Goal: Task Accomplishment & Management: Manage account settings

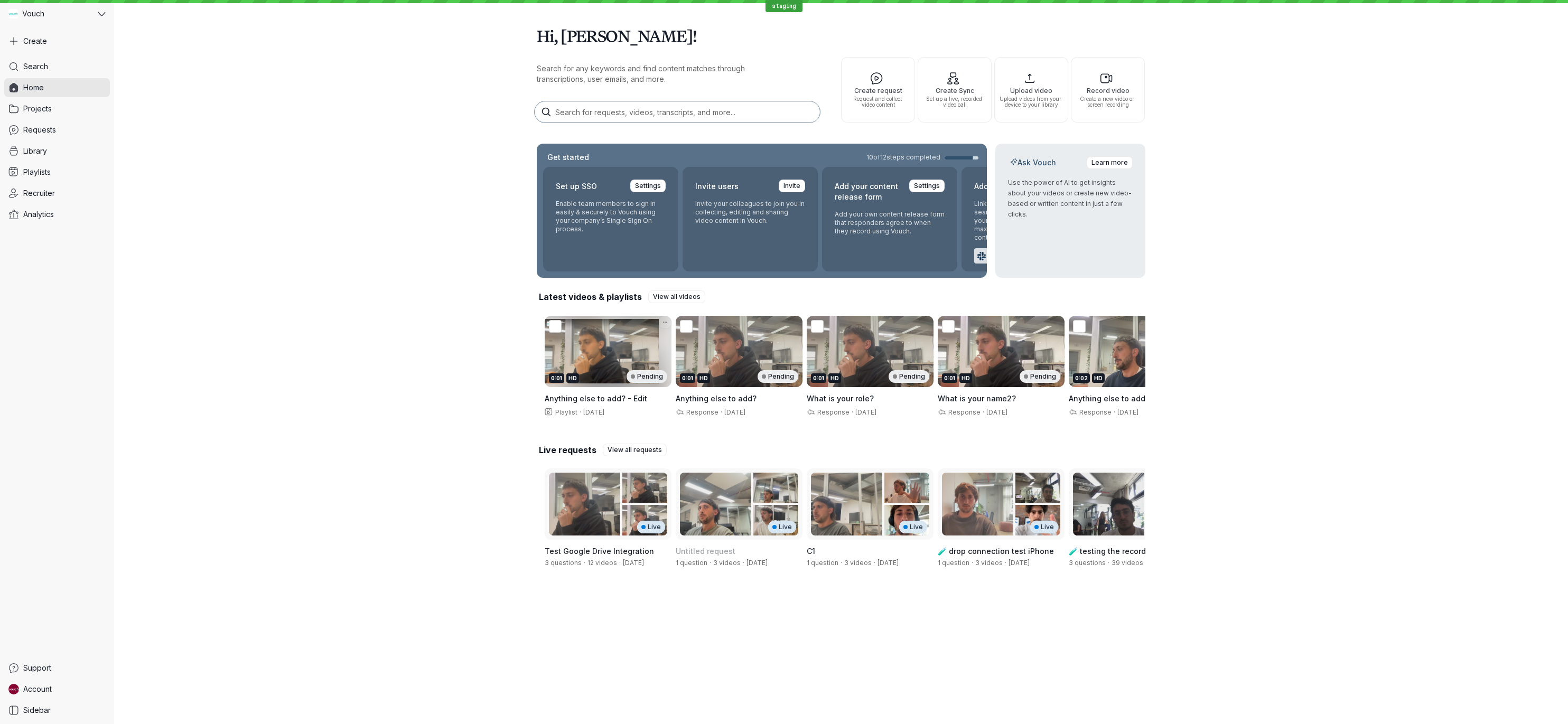
click at [590, 358] on div "0:01 HD Pending" at bounding box center [601, 351] width 114 height 71
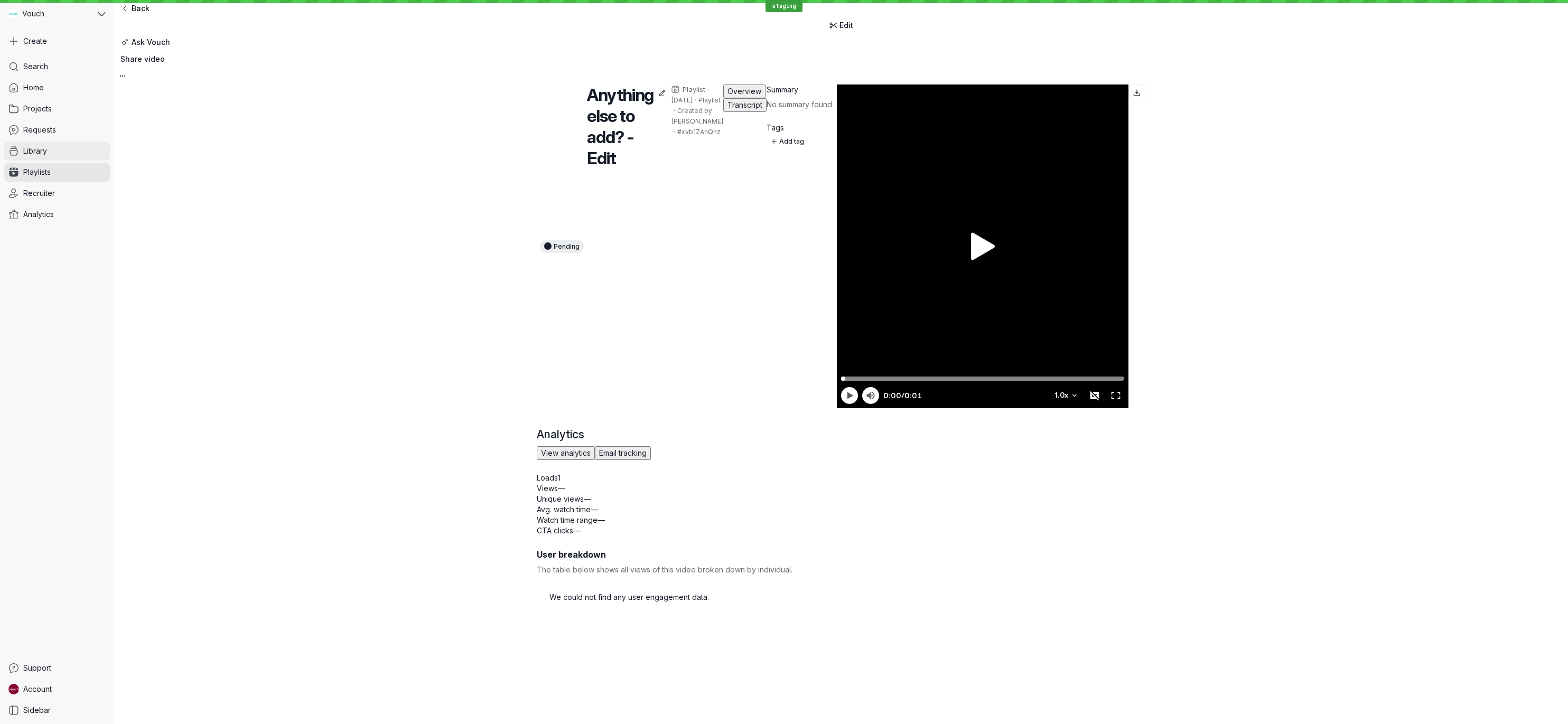
click at [54, 154] on link "Library" at bounding box center [57, 151] width 106 height 19
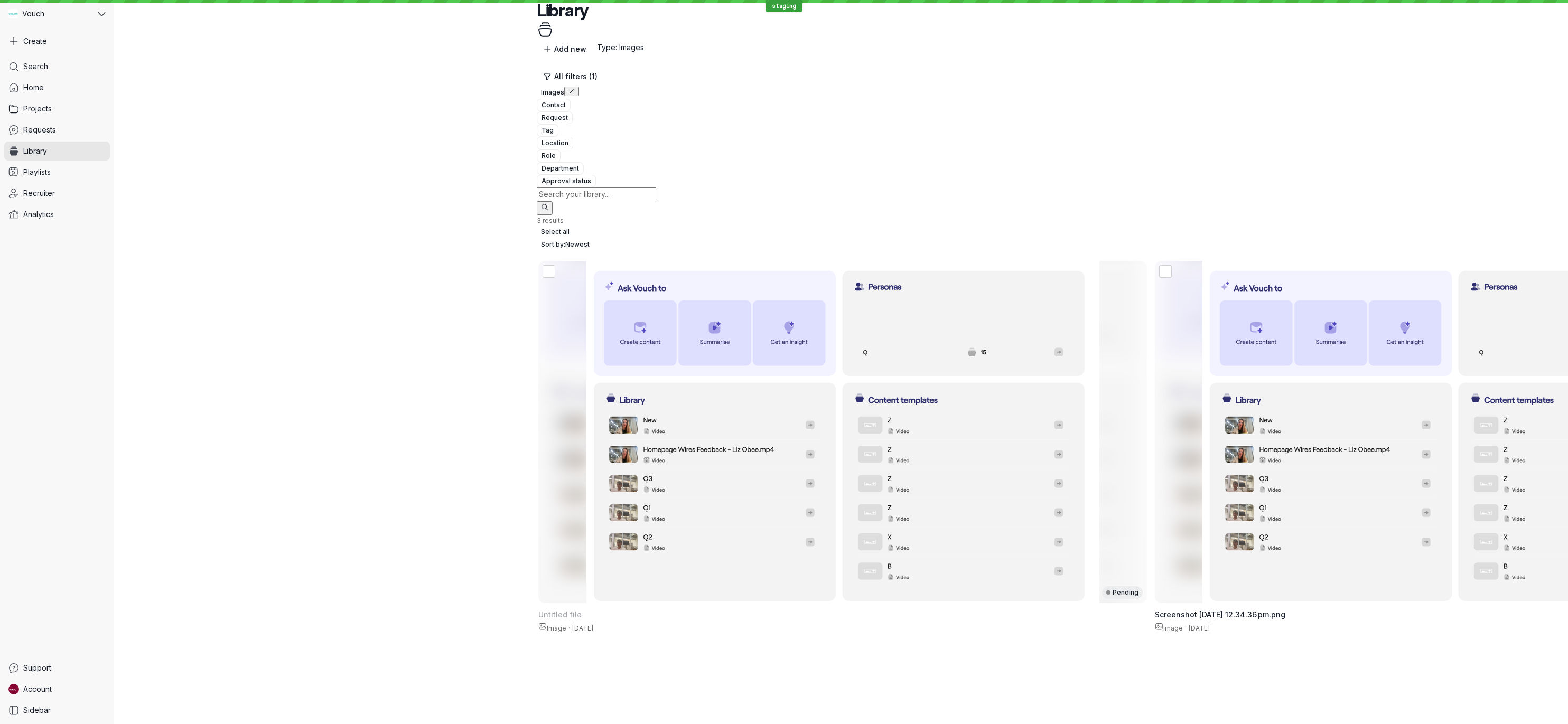
click at [575, 88] on icon "button" at bounding box center [572, 91] width 7 height 7
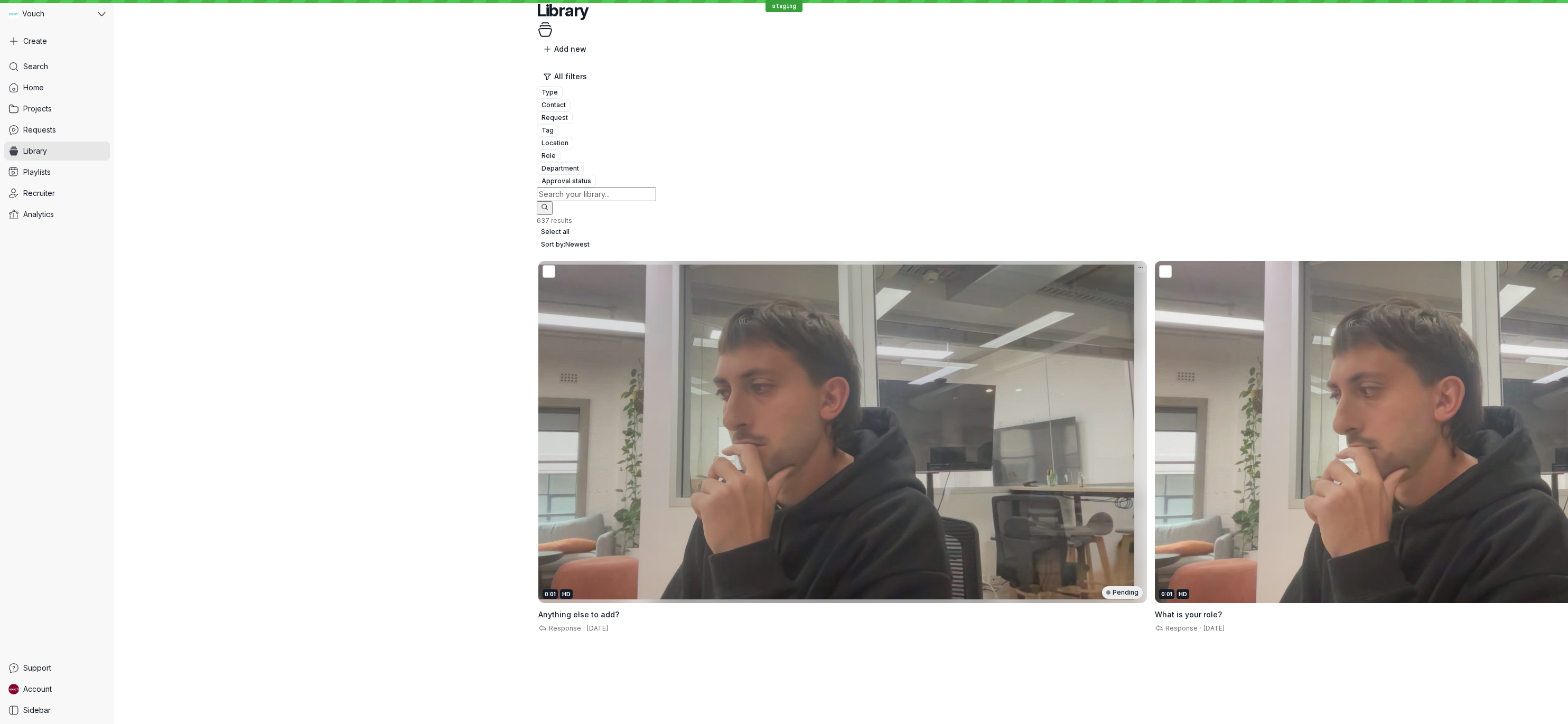
click at [613, 586] on div "0:01 HD Pending" at bounding box center [842, 592] width 600 height 13
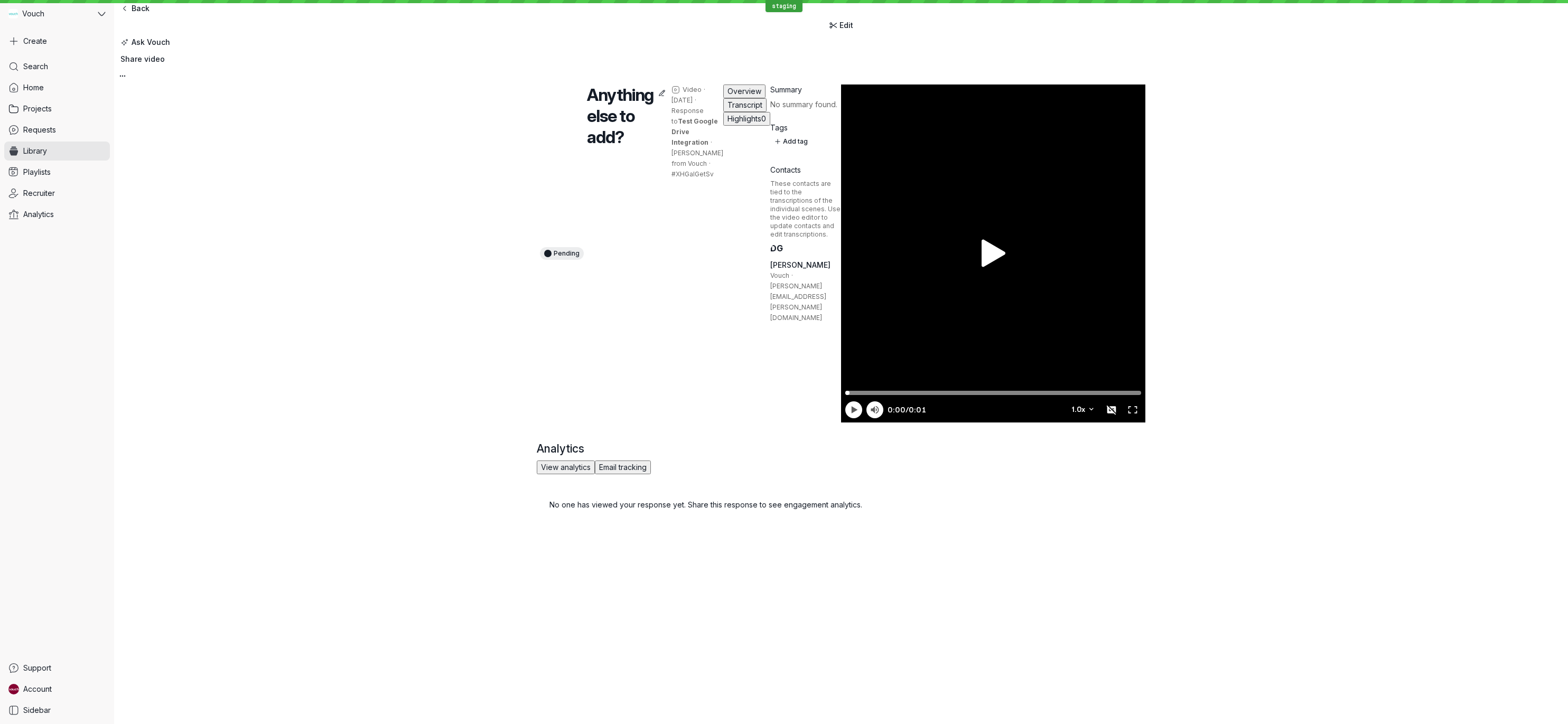
click at [1001, 193] on div at bounding box center [993, 254] width 304 height 338
click at [23, 135] on link "Requests" at bounding box center [57, 130] width 106 height 19
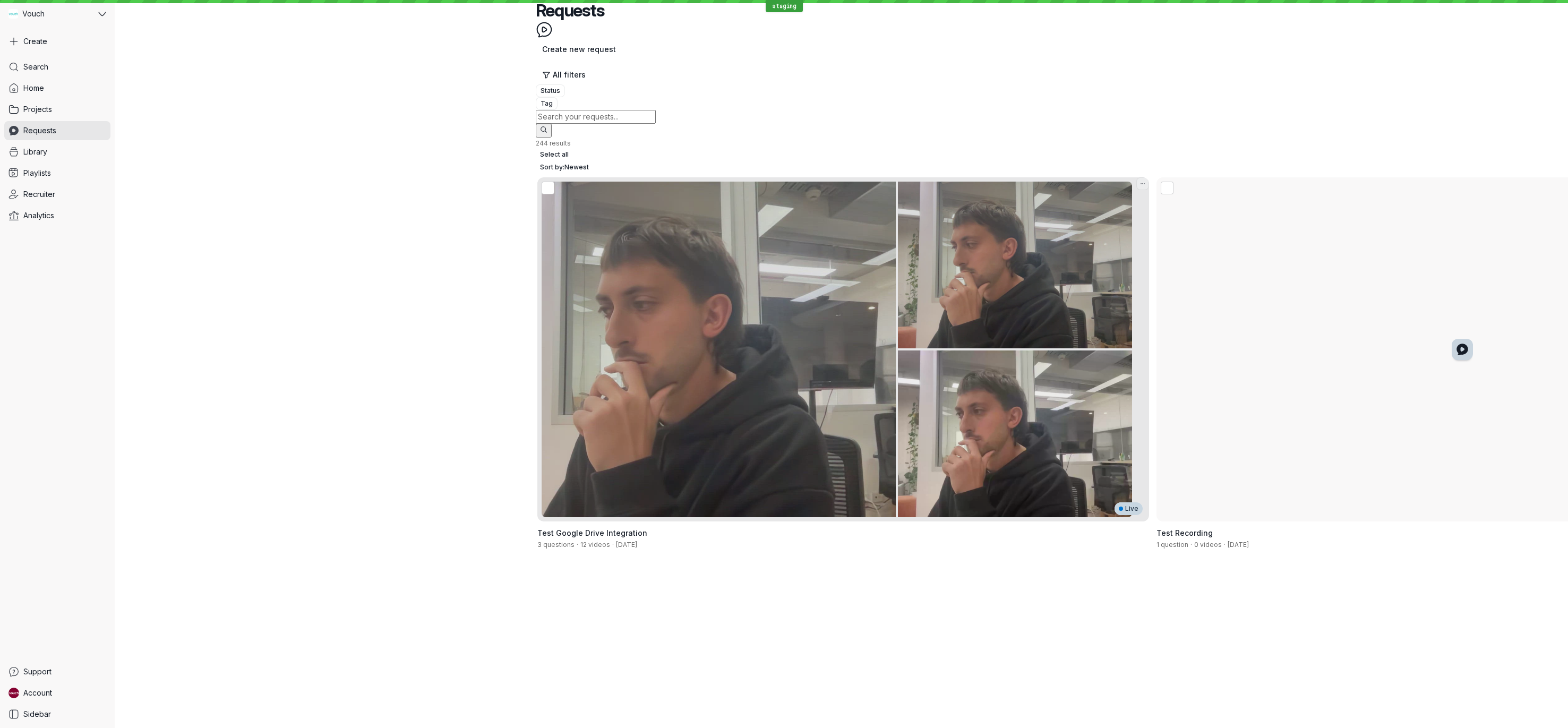
click at [605, 177] on div "Live" at bounding box center [837, 349] width 599 height 344
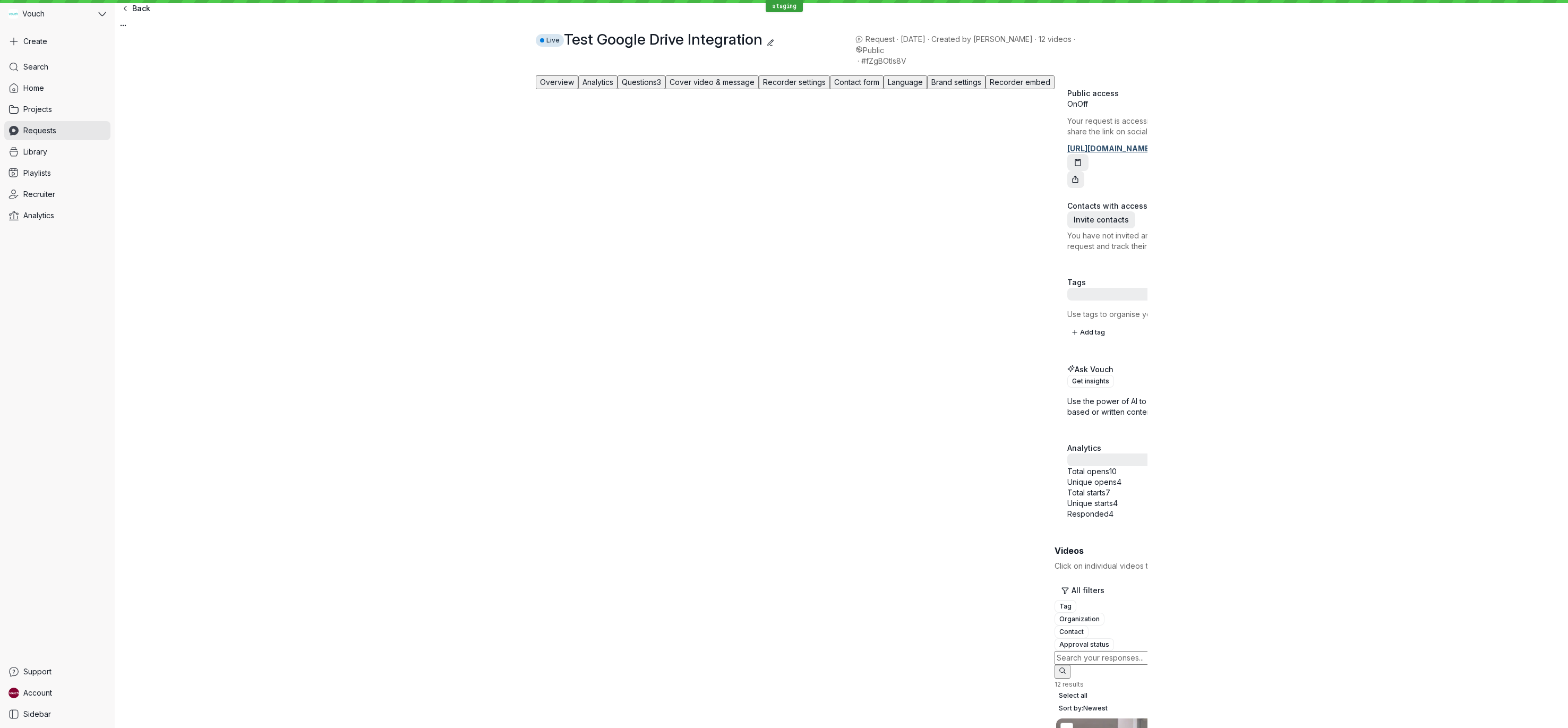
click at [713, 86] on span "Cover video & message" at bounding box center [711, 82] width 85 height 9
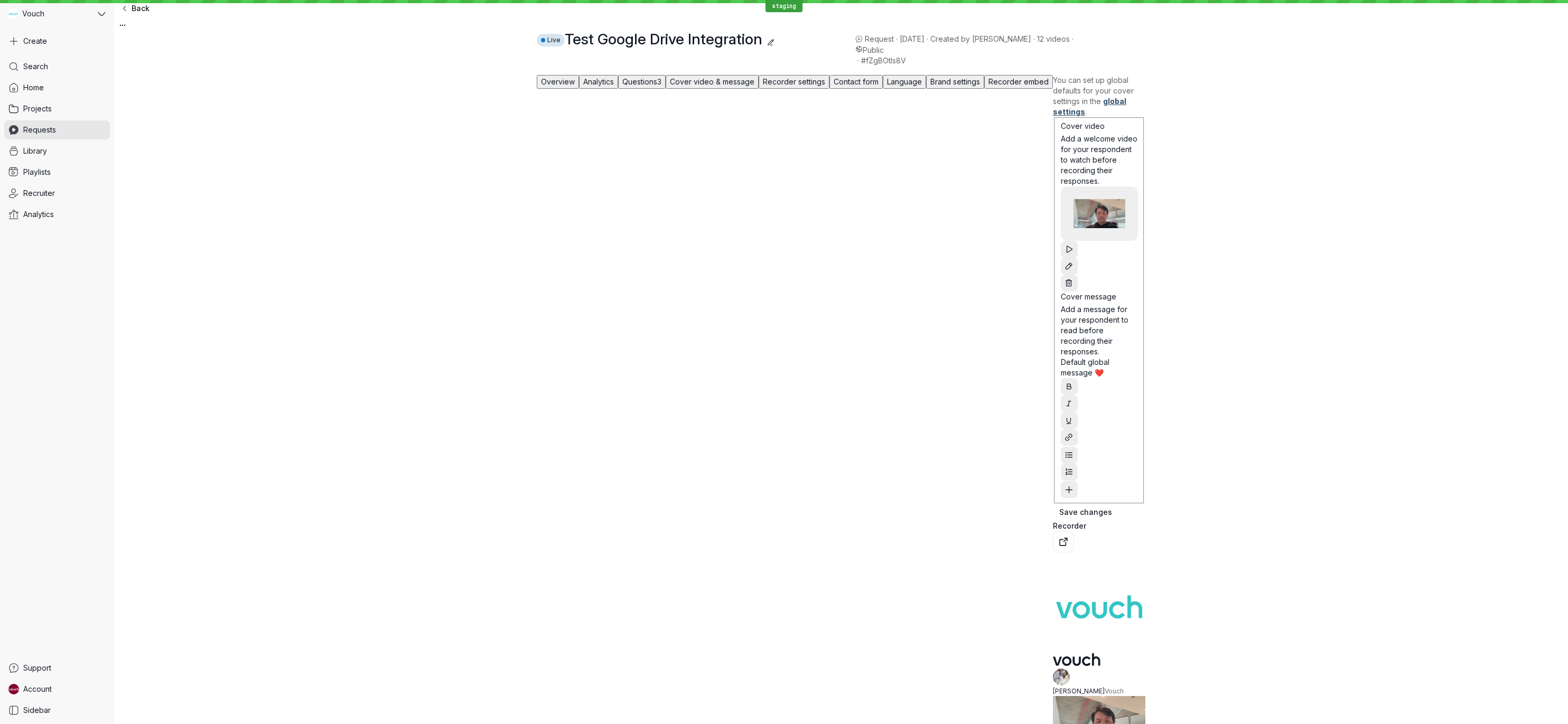
click at [825, 86] on span "Recorder settings" at bounding box center [794, 81] width 63 height 9
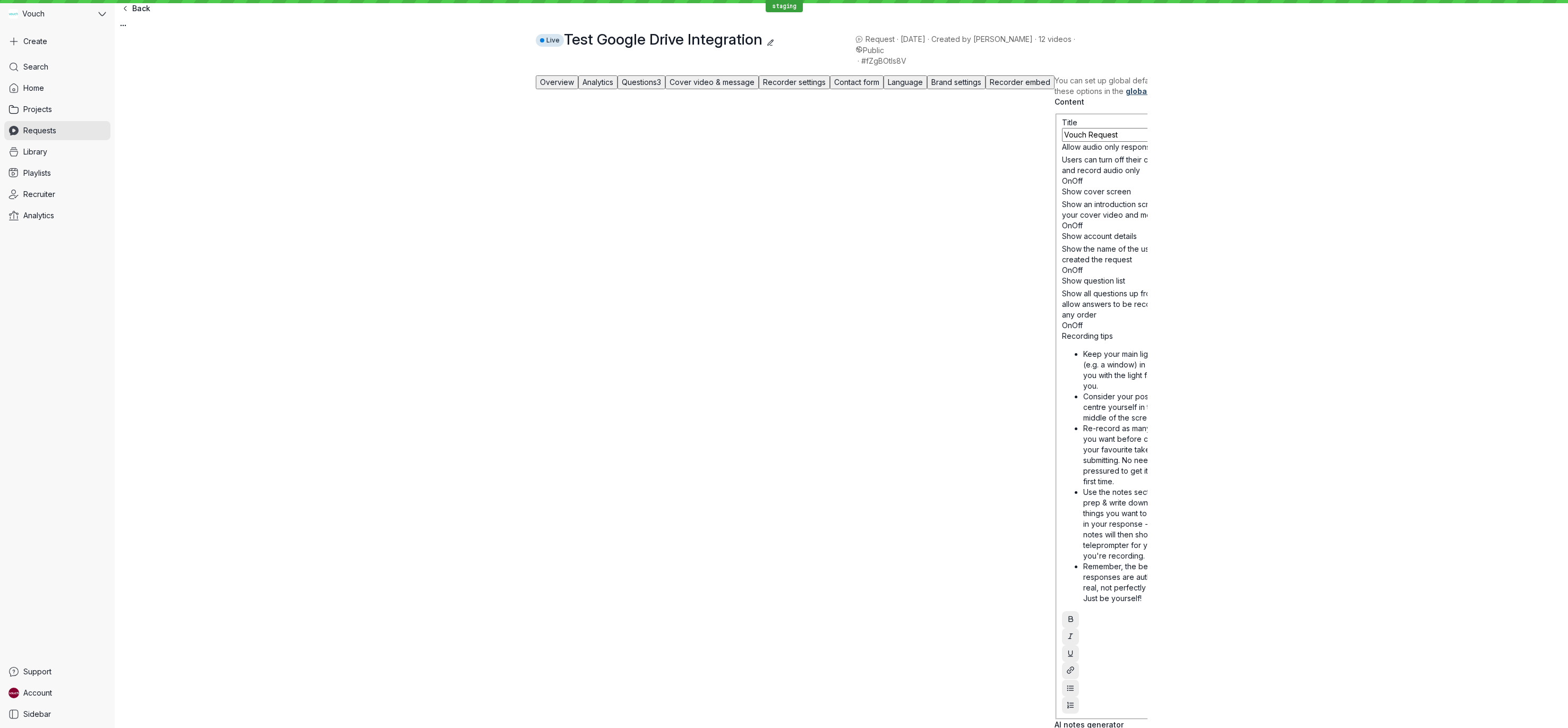
click at [754, 86] on span "Cover video & message" at bounding box center [711, 82] width 85 height 9
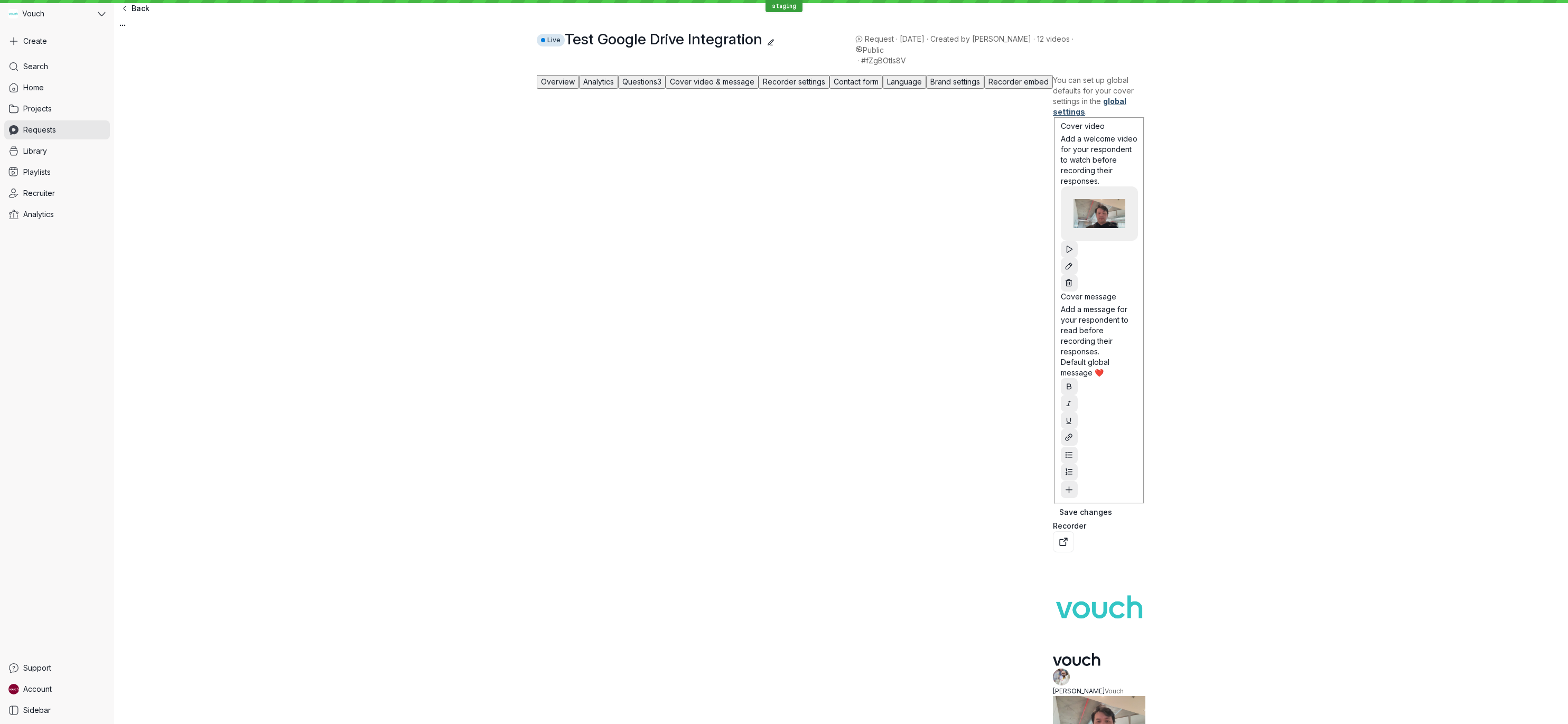
click at [878, 86] on span "Contact form" at bounding box center [856, 81] width 45 height 9
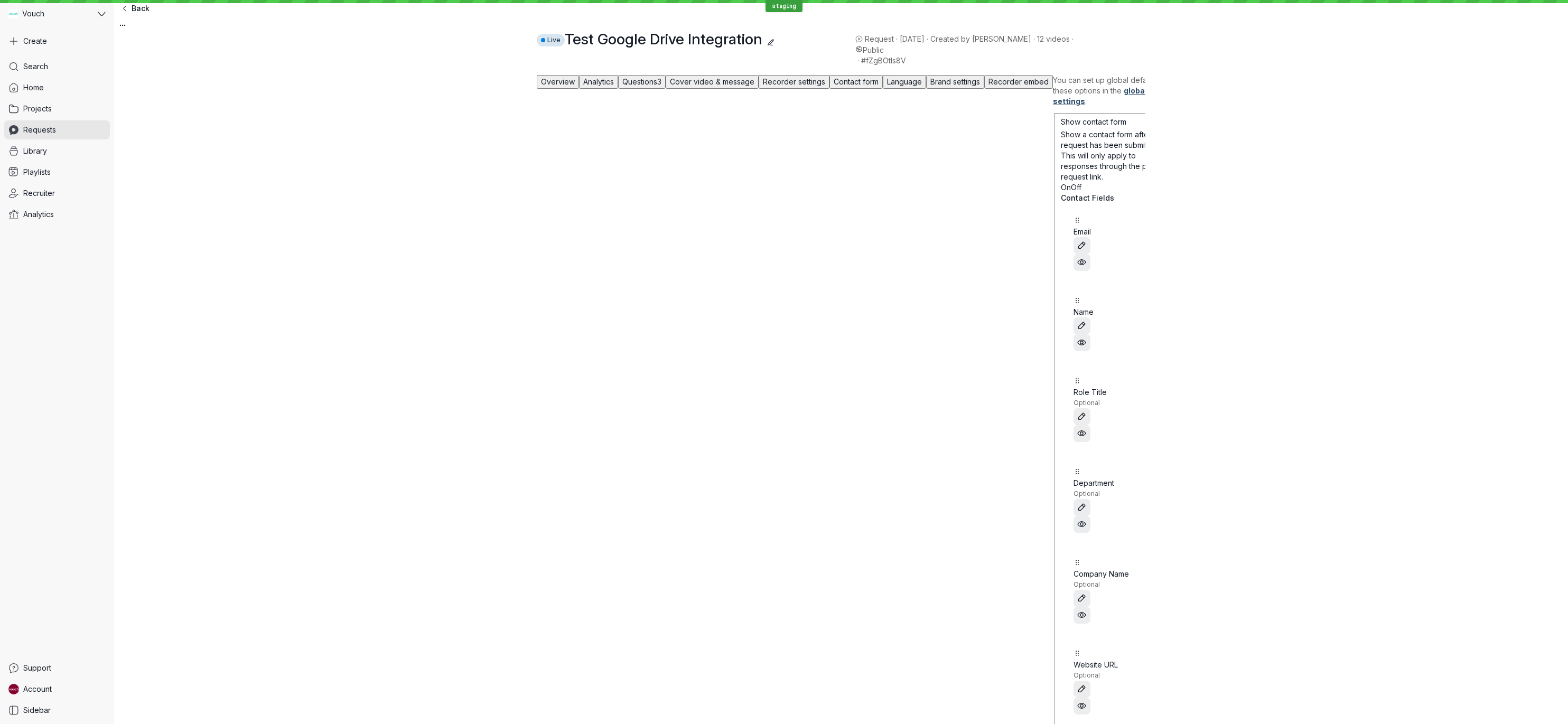
click at [921, 86] on span "Language" at bounding box center [904, 81] width 35 height 9
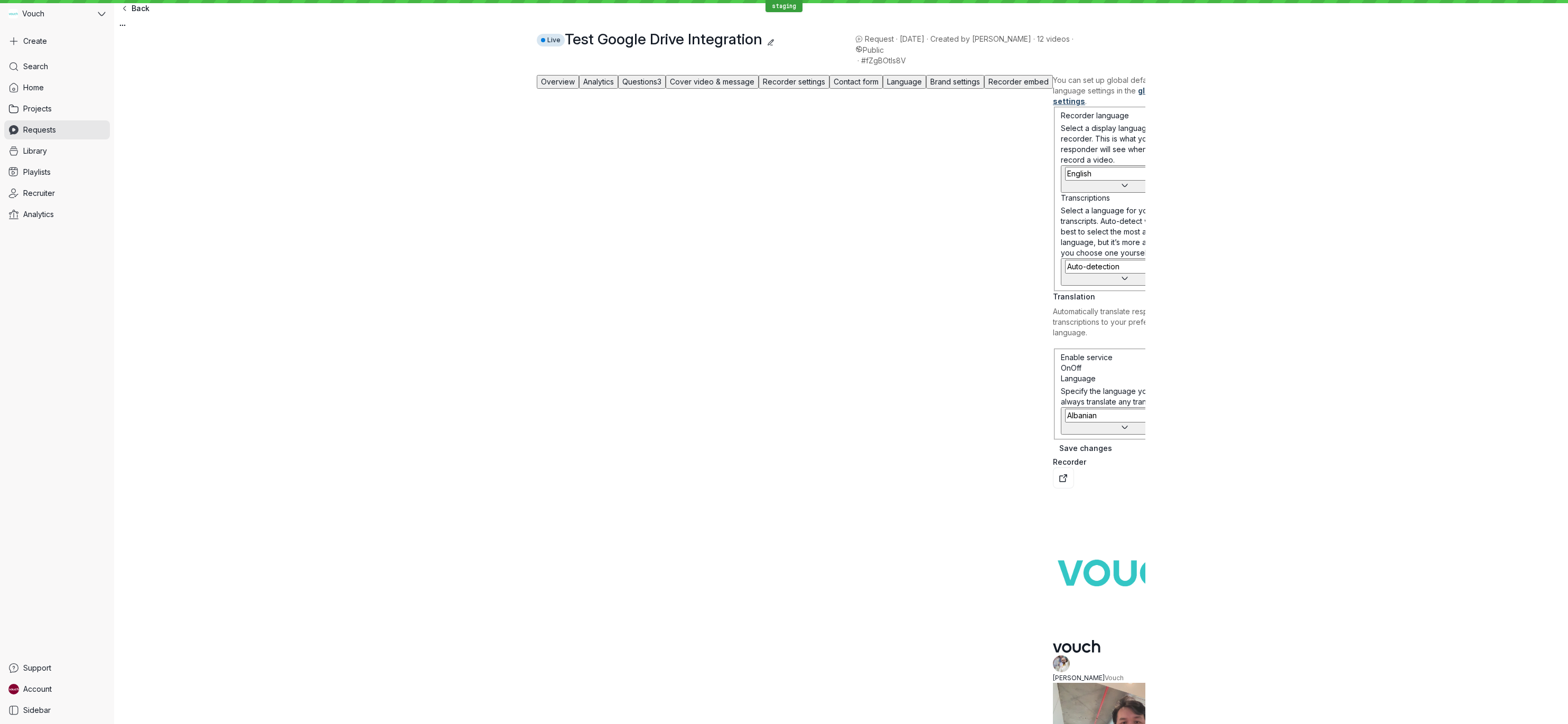
click at [1061, 193] on button "English" at bounding box center [1125, 178] width 128 height 27
type input "Chinese (Traditional)"
click at [300, 218] on div "Overview Analytics Questions 3 Cover video & message Recorder settings Contact …" at bounding box center [840, 558] width 1453 height 982
click at [29, 87] on span "Home" at bounding box center [33, 88] width 21 height 11
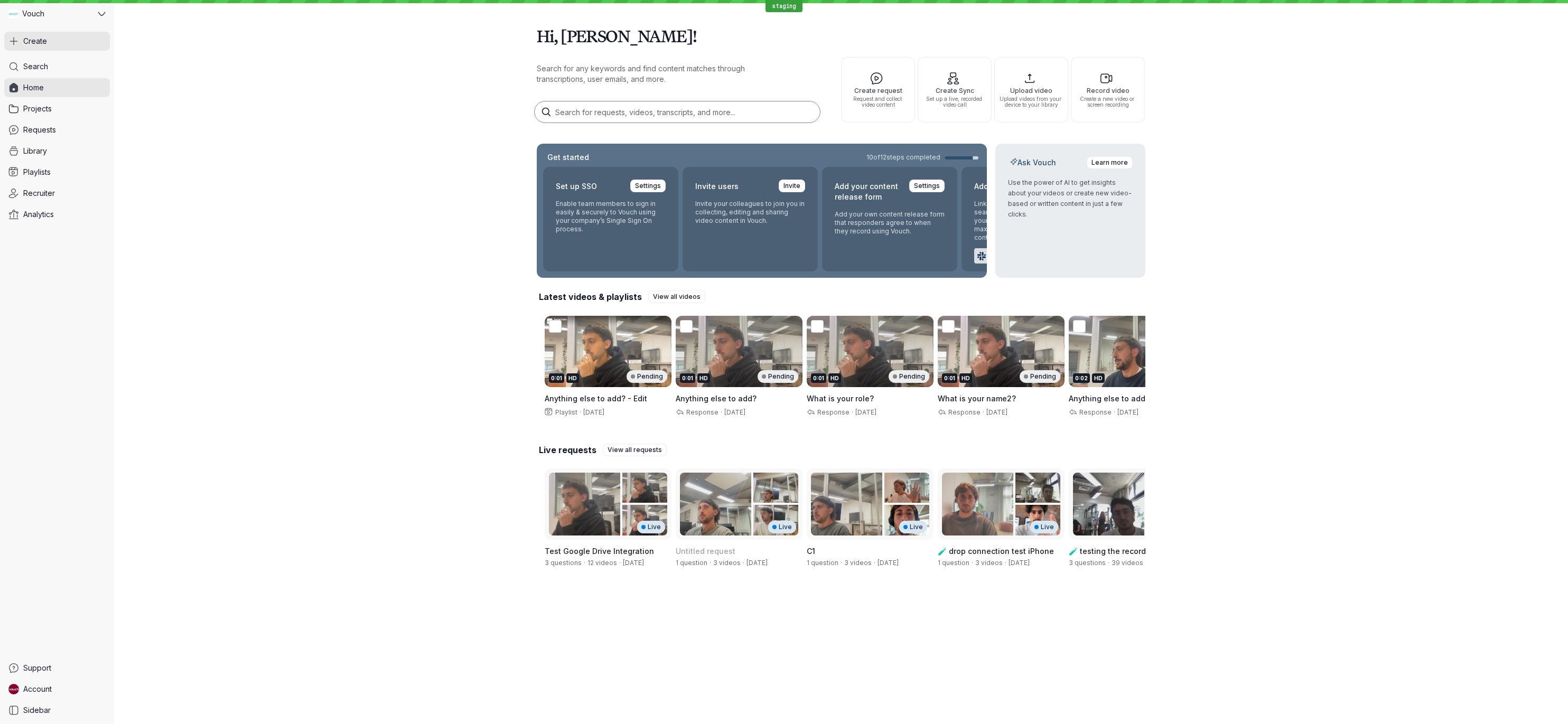
click at [38, 42] on span "Create" at bounding box center [35, 41] width 24 height 11
click at [1111, 119] on button "Record video Create a new video or screen recording" at bounding box center [1107, 90] width 74 height 65
click at [1229, 202] on div "Hi, [PERSON_NAME]! Search for any keywords and find content matches through tra…" at bounding box center [840, 297] width 1453 height 594
